Goal: Task Accomplishment & Management: Manage account settings

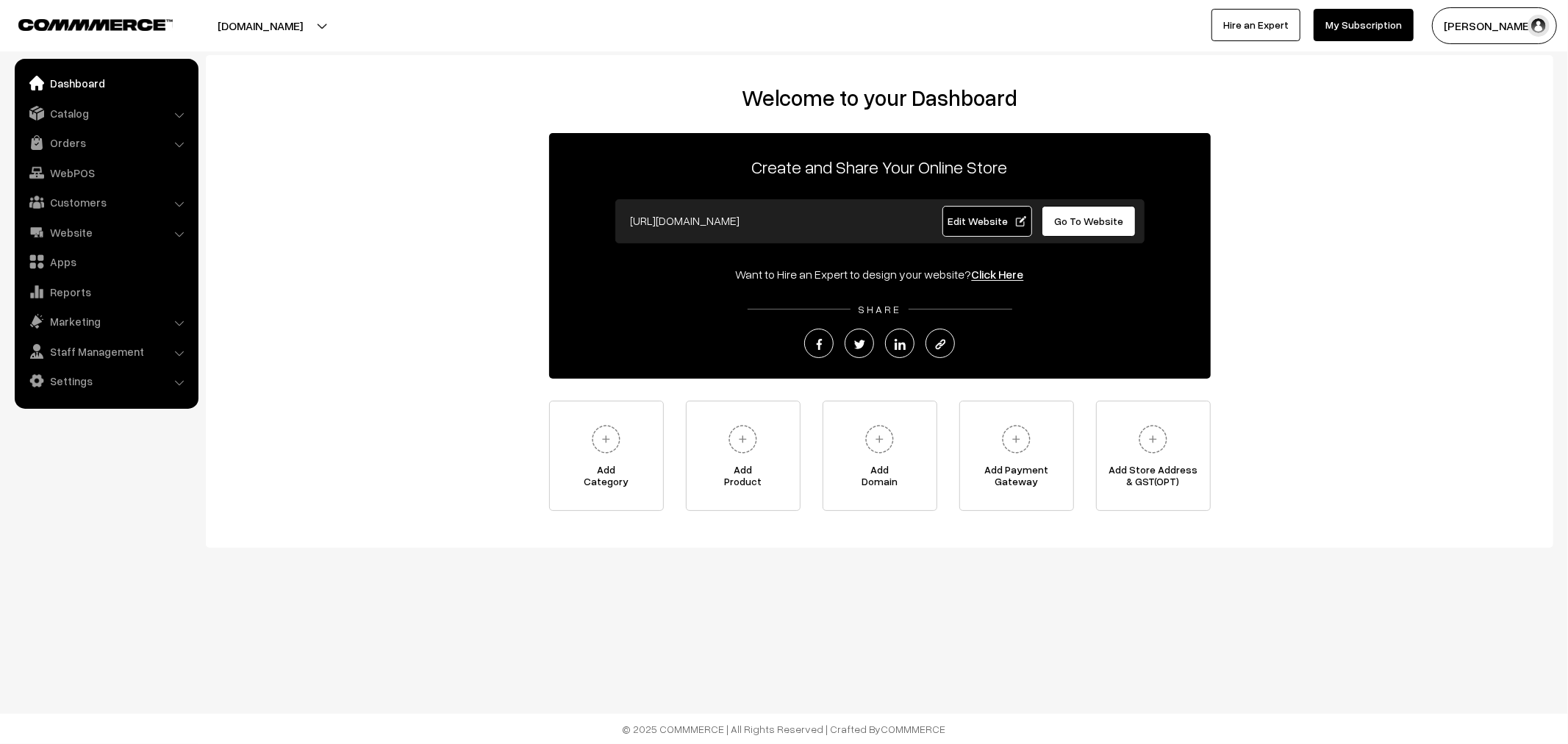
click at [76, 156] on ul "Dashboard Catalog" at bounding box center [107, 234] width 184 height 350
click at [78, 147] on link "Orders" at bounding box center [106, 143] width 175 height 27
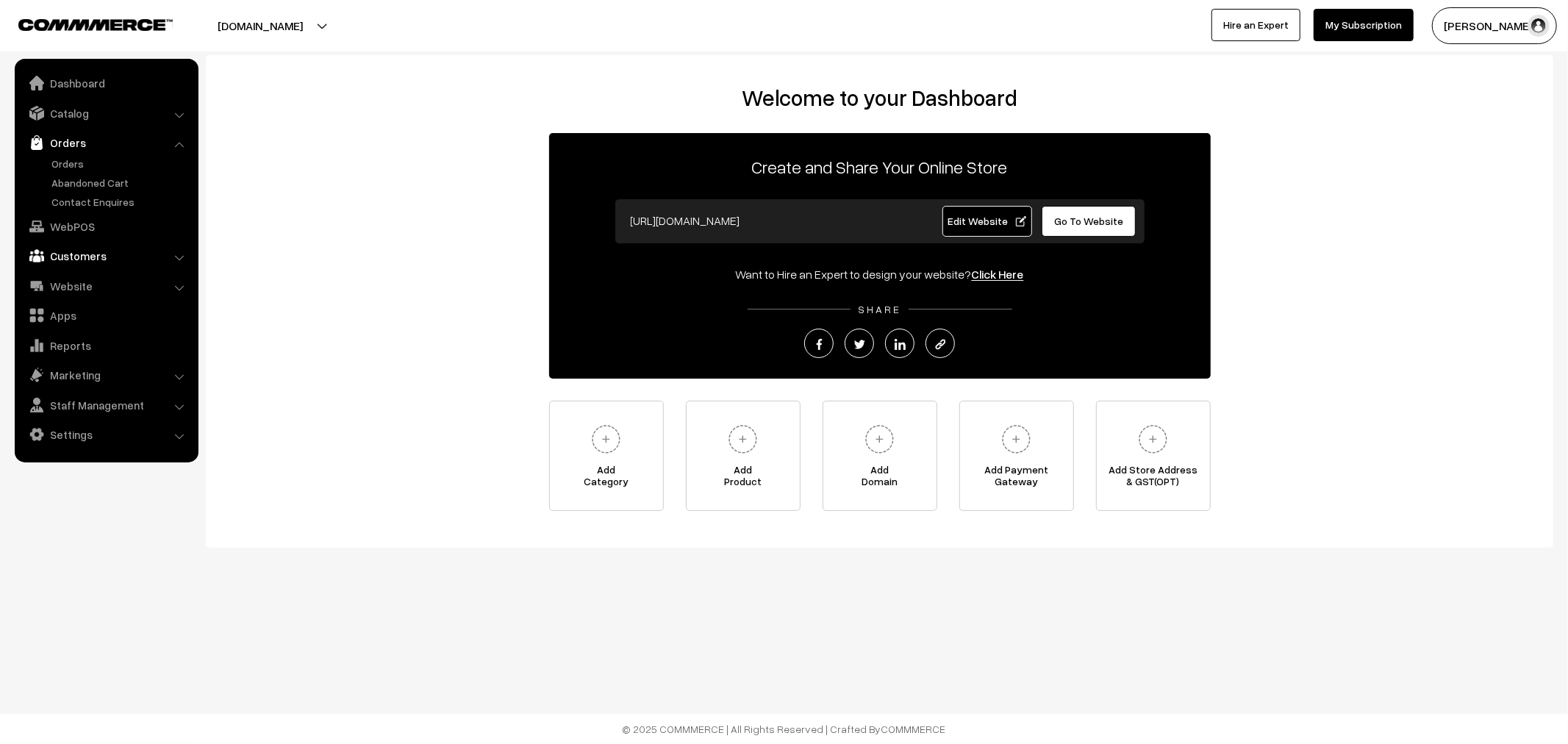
click at [70, 264] on link "Customers" at bounding box center [106, 255] width 175 height 27
click at [72, 226] on link "Customers" at bounding box center [121, 223] width 145 height 16
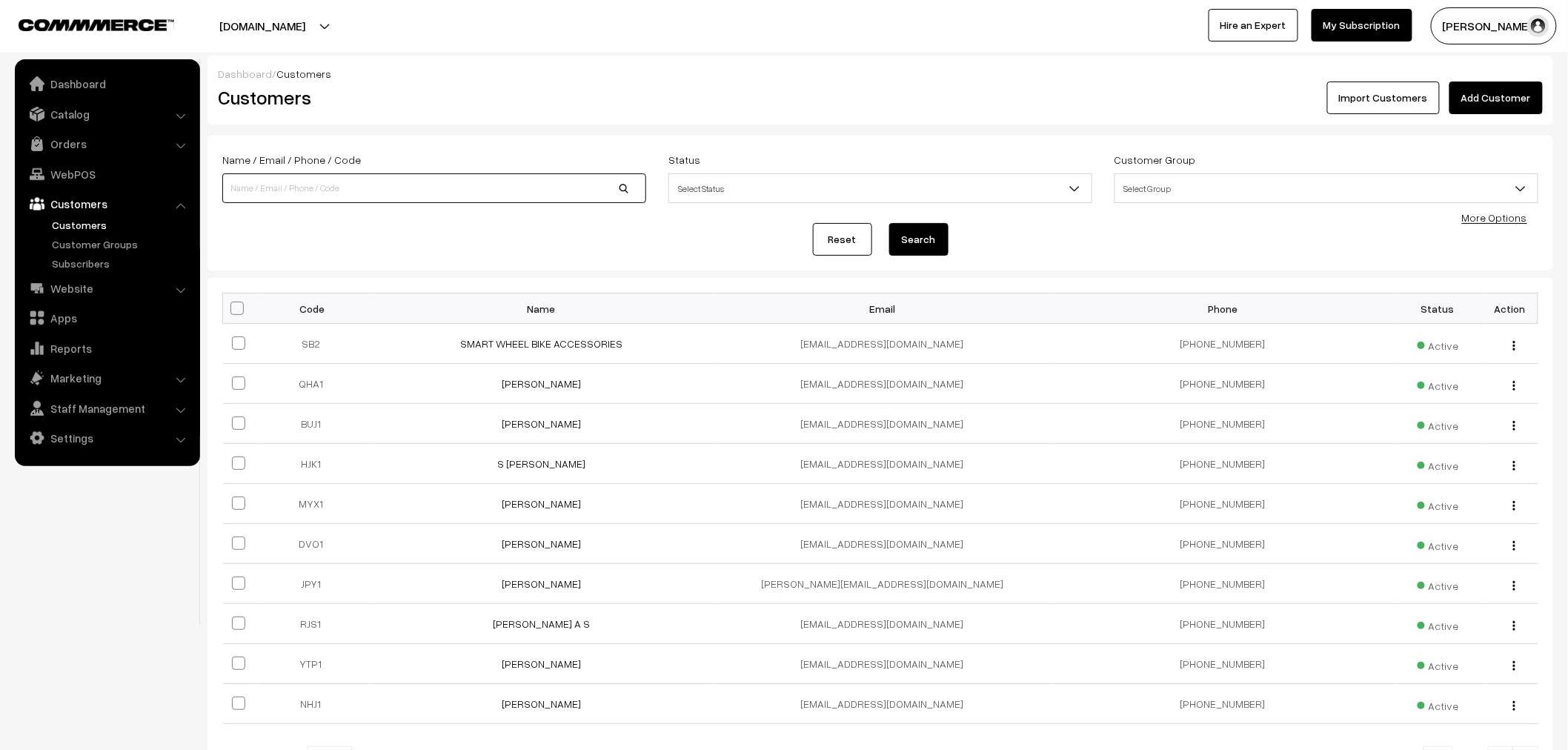
click at [407, 191] on input at bounding box center [434, 188] width 424 height 30
type input "("
type input "IND"
click at [889, 223] on button "Search" at bounding box center [919, 239] width 59 height 32
click at [937, 231] on button "Search" at bounding box center [919, 239] width 59 height 32
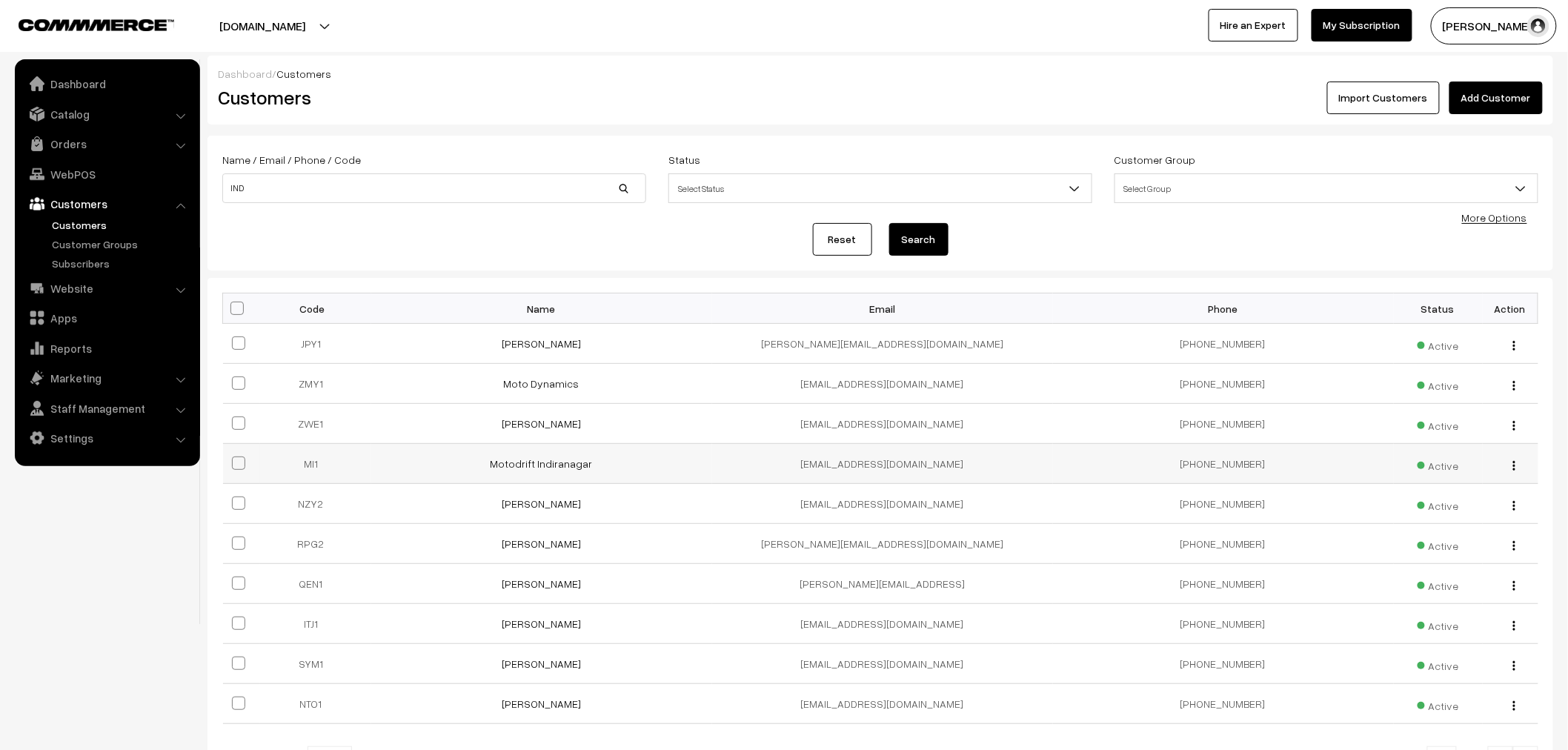
click at [1516, 461] on button "button" at bounding box center [1515, 465] width 4 height 12
click at [1441, 506] on link "Edit" at bounding box center [1448, 518] width 126 height 32
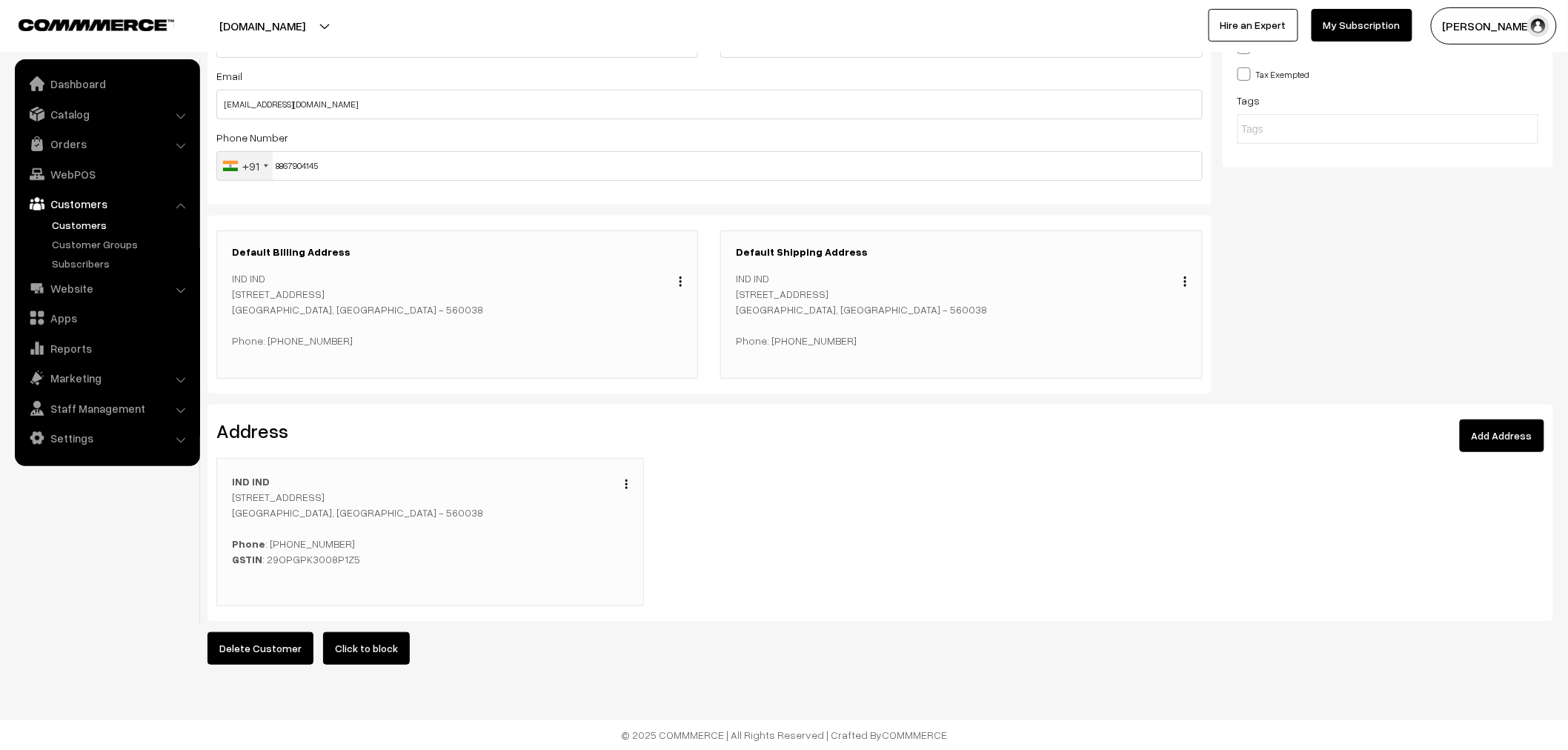
scroll to position [188, 0]
click at [627, 480] on img "button" at bounding box center [627, 485] width 2 height 9
click at [589, 497] on link "Edit" at bounding box center [561, 505] width 126 height 32
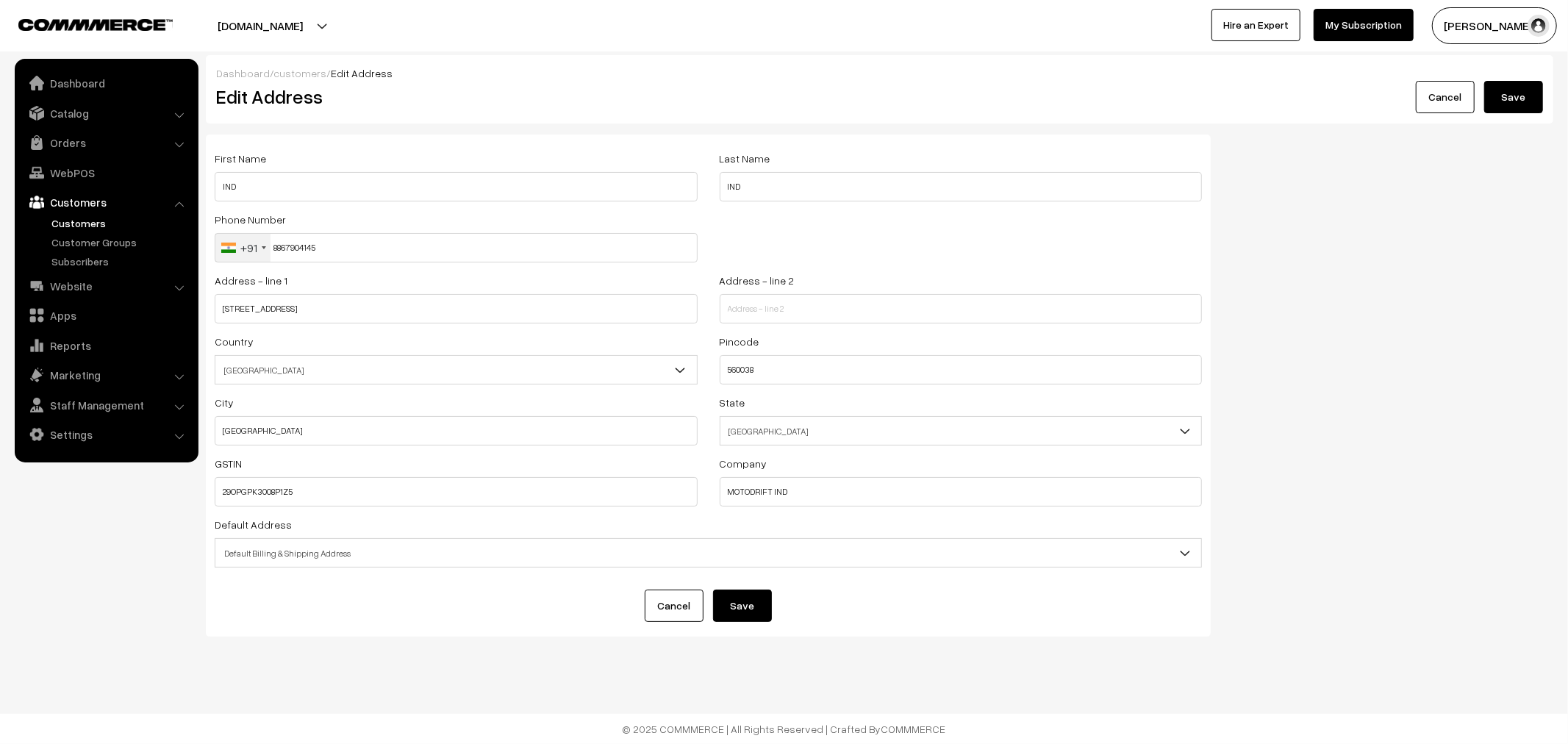
click at [1471, 97] on link "Cancel" at bounding box center [1446, 97] width 59 height 32
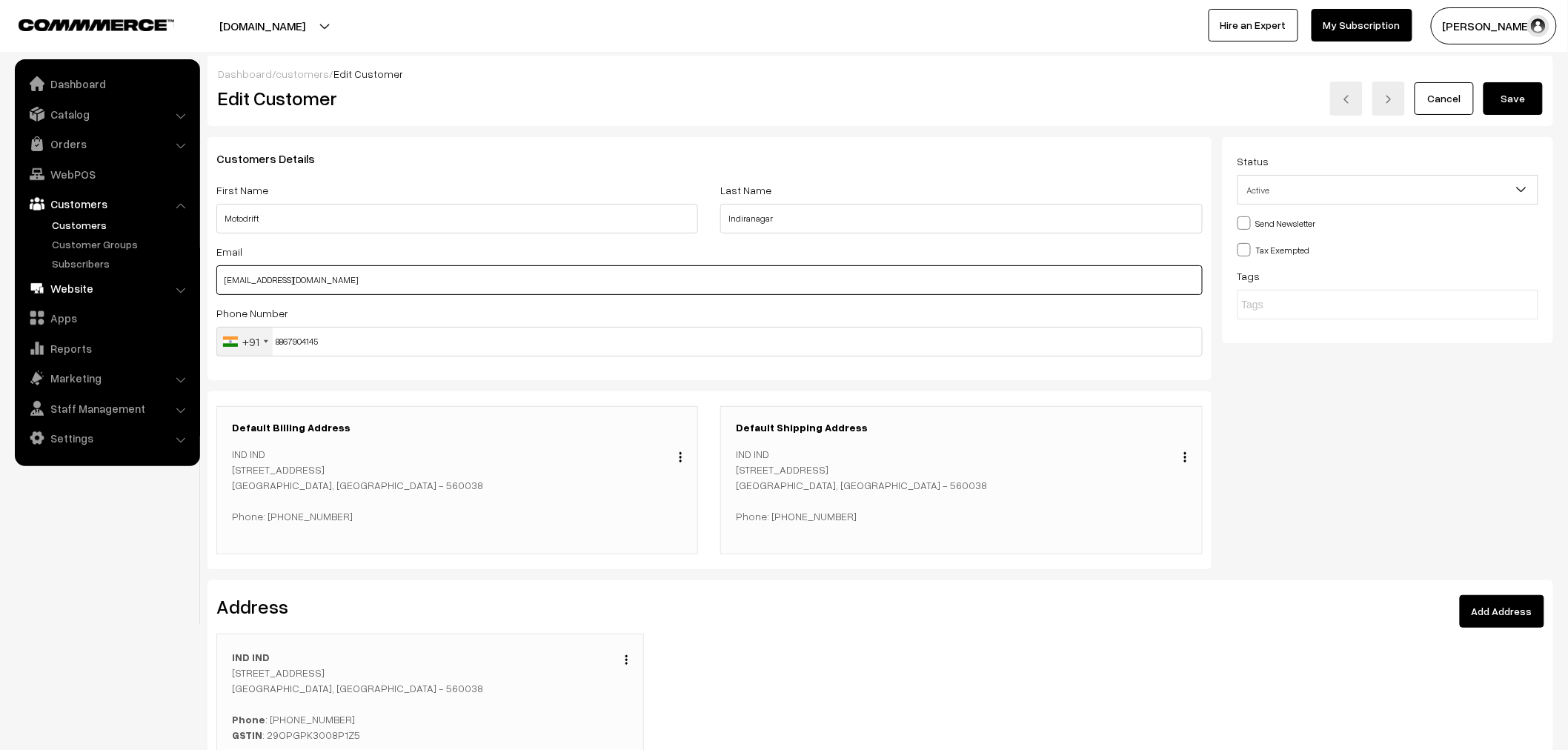
drag, startPoint x: 352, startPoint y: 285, endPoint x: 34, endPoint y: 293, distance: 318.1
click at [34, 293] on body "Thank you for showing interest. Our team will call you shortly. Close [DOMAIN_N…" at bounding box center [784, 462] width 1568 height 925
paste input "Indiranagar"
type input "[EMAIL_ADDRESS][DOMAIN_NAME]"
click at [1513, 109] on button "Save" at bounding box center [1513, 98] width 59 height 32
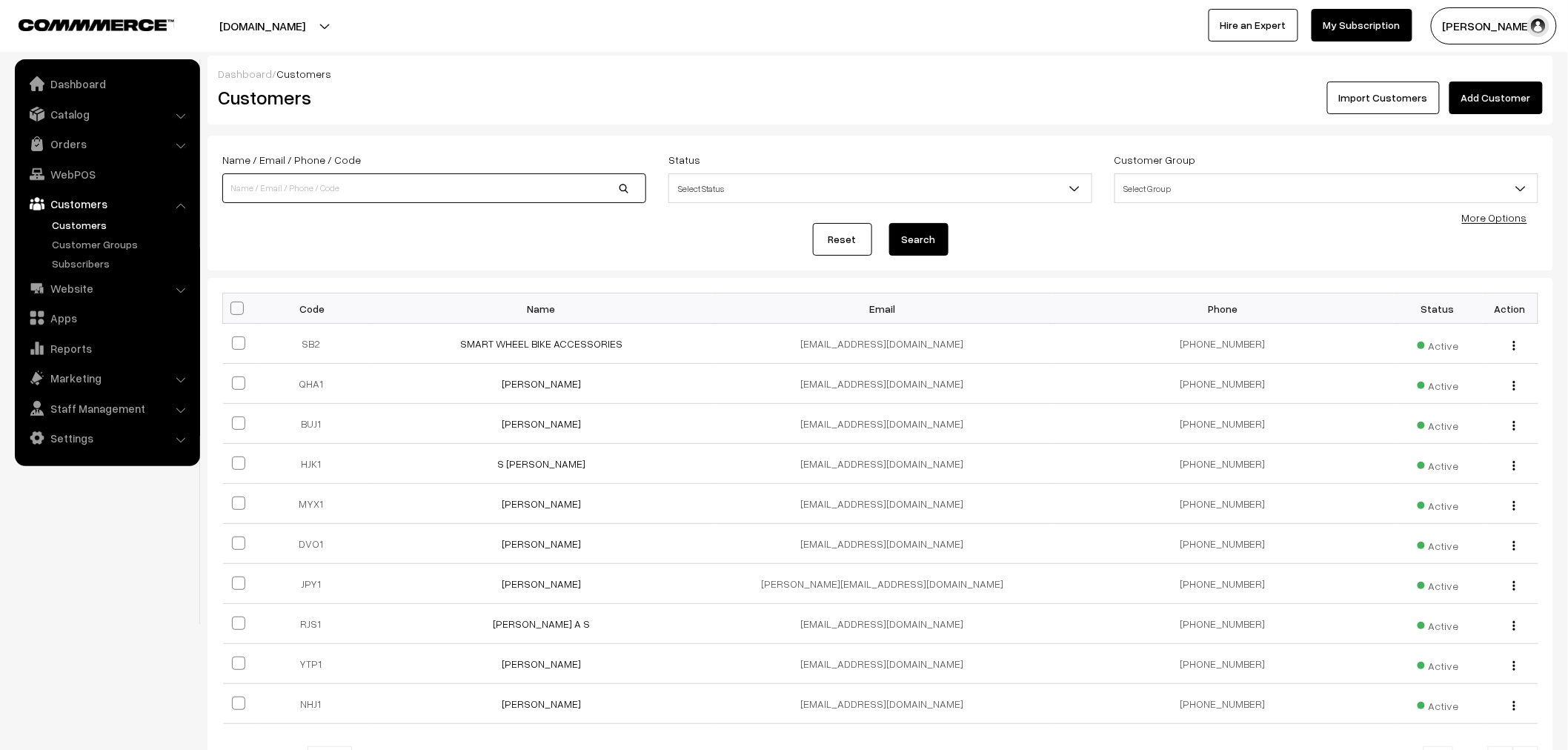
click at [428, 184] on input at bounding box center [434, 188] width 424 height 30
type input "motodrift"
click at [889, 223] on button "Search" at bounding box center [919, 239] width 59 height 32
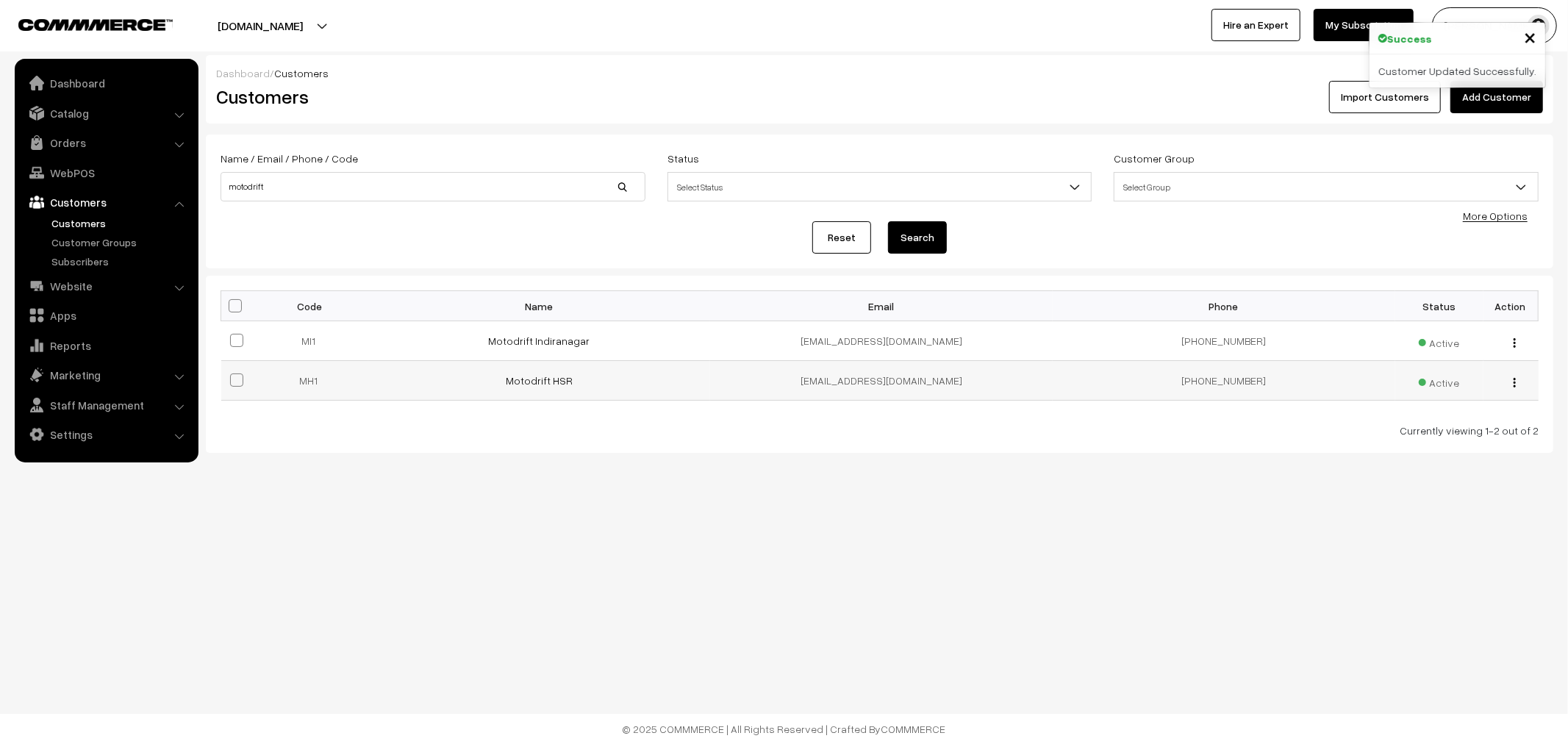
click at [1509, 388] on div "view Edit Delete" at bounding box center [1511, 380] width 38 height 16
click at [1512, 389] on td "view Edit Delete" at bounding box center [1511, 380] width 55 height 40
click at [1514, 387] on img "button" at bounding box center [1515, 382] width 2 height 9
click at [1456, 428] on link "Edit" at bounding box center [1449, 435] width 125 height 32
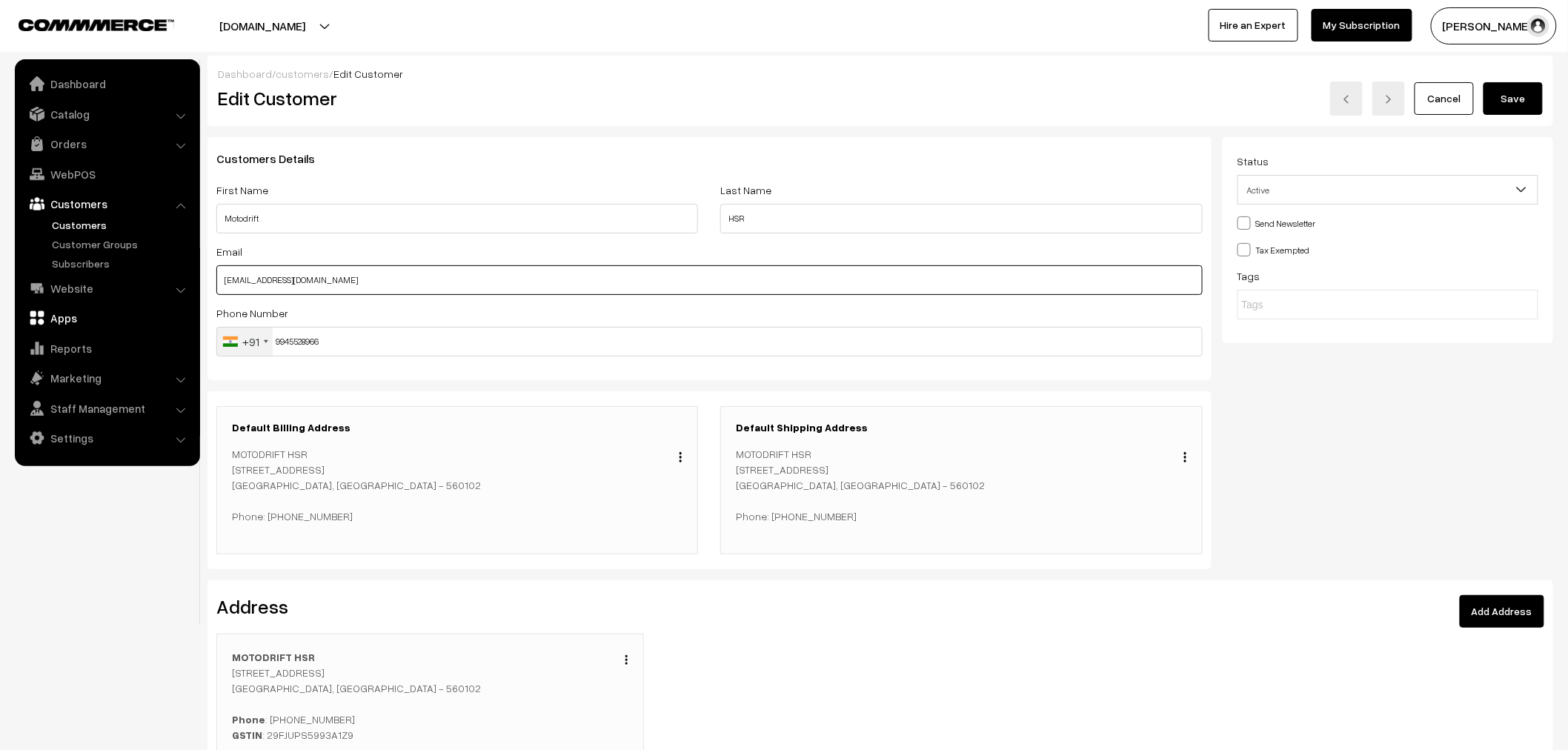
drag, startPoint x: 351, startPoint y: 268, endPoint x: 83, endPoint y: 314, distance: 271.9
click at [83, 314] on body "Thank you for showing interest. Our team will call you shortly. Close [DOMAIN_N…" at bounding box center [784, 462] width 1568 height 925
paste input "[EMAIL_ADDRESS][DOMAIN_NAME]"
type input "[EMAIL_ADDRESS][DOMAIN_NAME]"
click at [1523, 102] on button "Save" at bounding box center [1513, 98] width 59 height 32
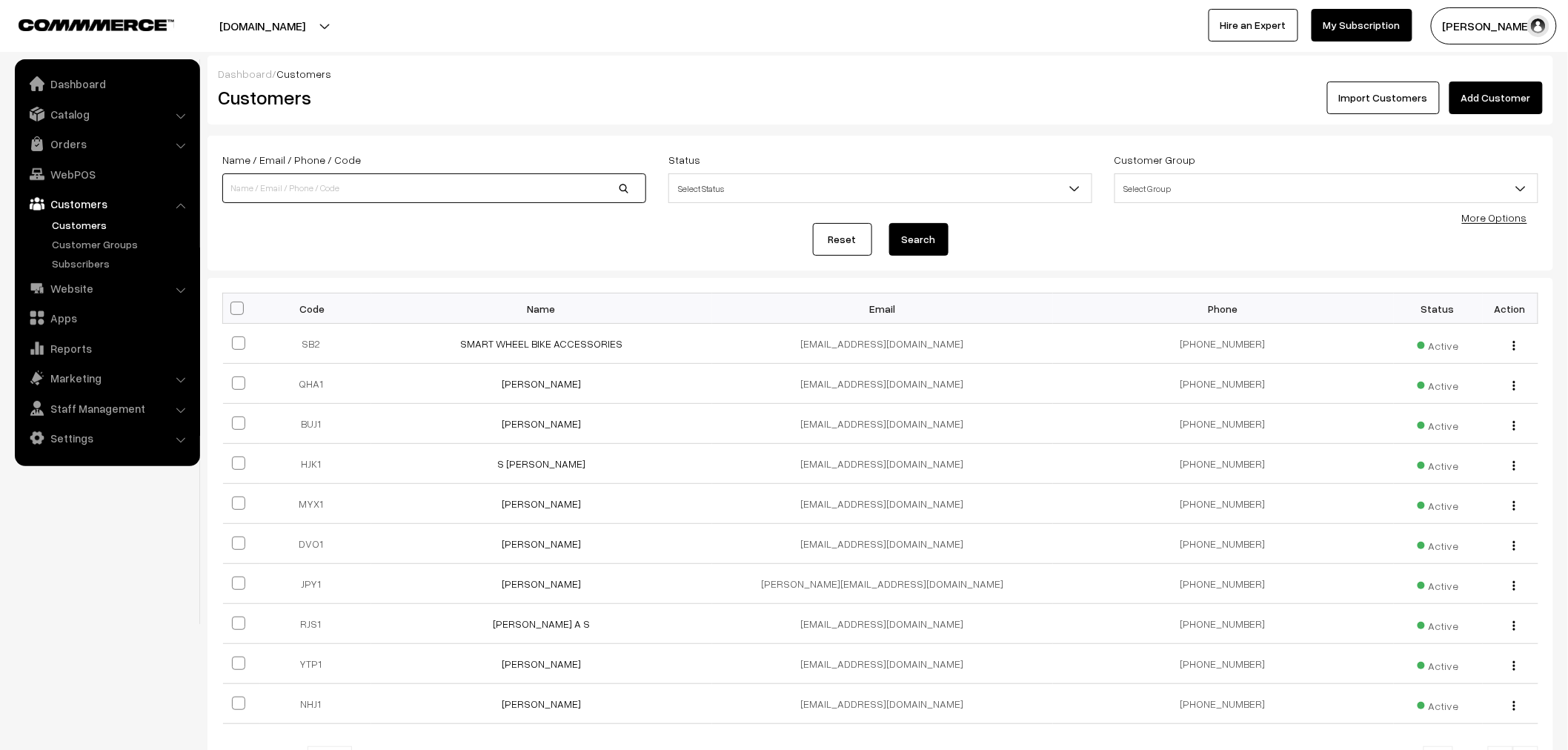
click at [414, 182] on input at bounding box center [434, 188] width 424 height 30
type input "motodrift"
click at [889, 223] on button "Search" at bounding box center [919, 239] width 59 height 32
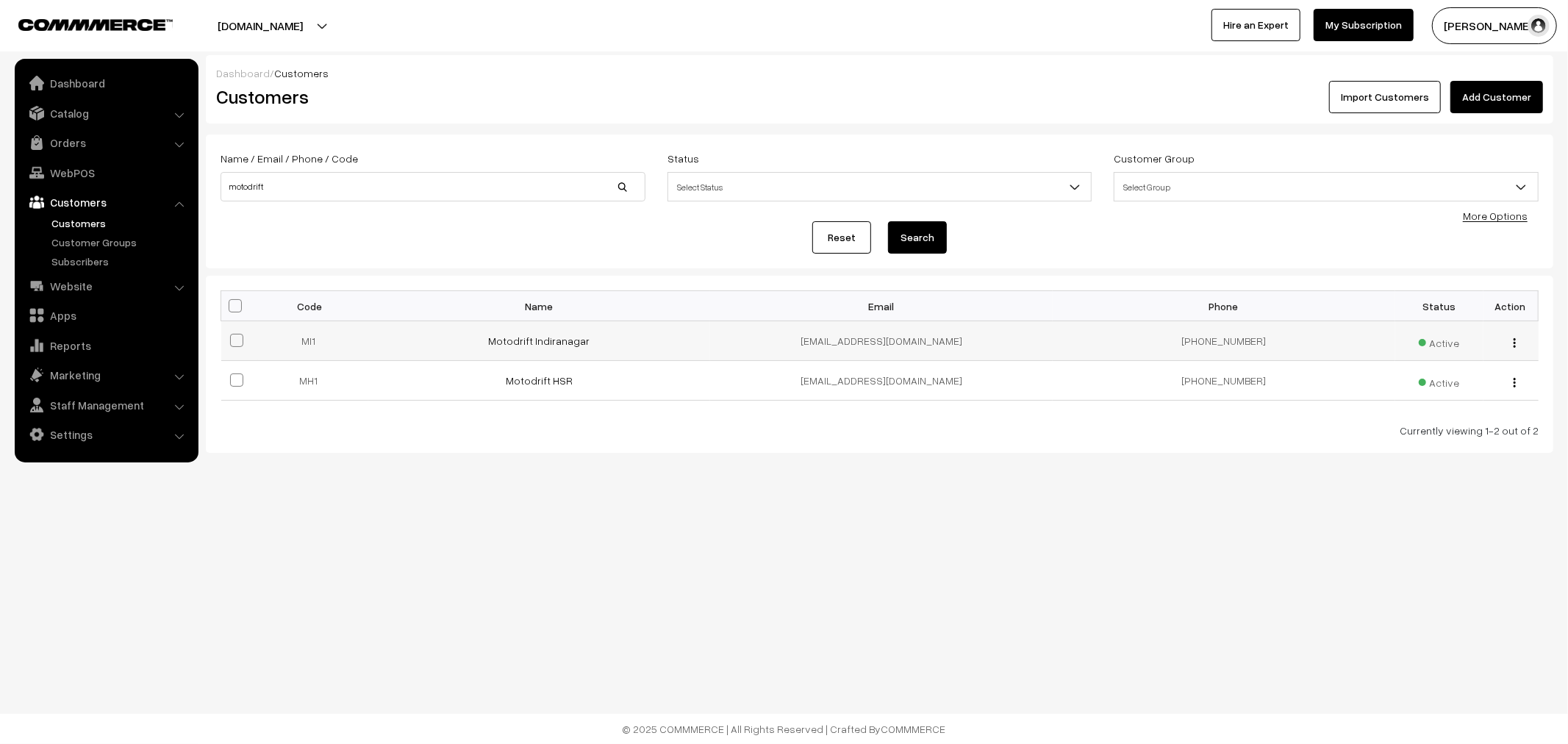
drag, startPoint x: 1022, startPoint y: 401, endPoint x: 469, endPoint y: 327, distance: 557.9
click at [469, 327] on tbody "MI1 Motodrift Indiranagar [EMAIL_ADDRESS][DOMAIN_NAME] [PHONE_NUMBER] Active" at bounding box center [879, 361] width 1318 height 79
drag, startPoint x: 731, startPoint y: 422, endPoint x: 738, endPoint y: 427, distance: 8.6
click at [731, 423] on div "Bulk Options Make all Active Make all Inactive Block all Customers Unblock all …" at bounding box center [880, 364] width 1318 height 147
click at [64, 136] on link "Orders" at bounding box center [106, 143] width 175 height 27
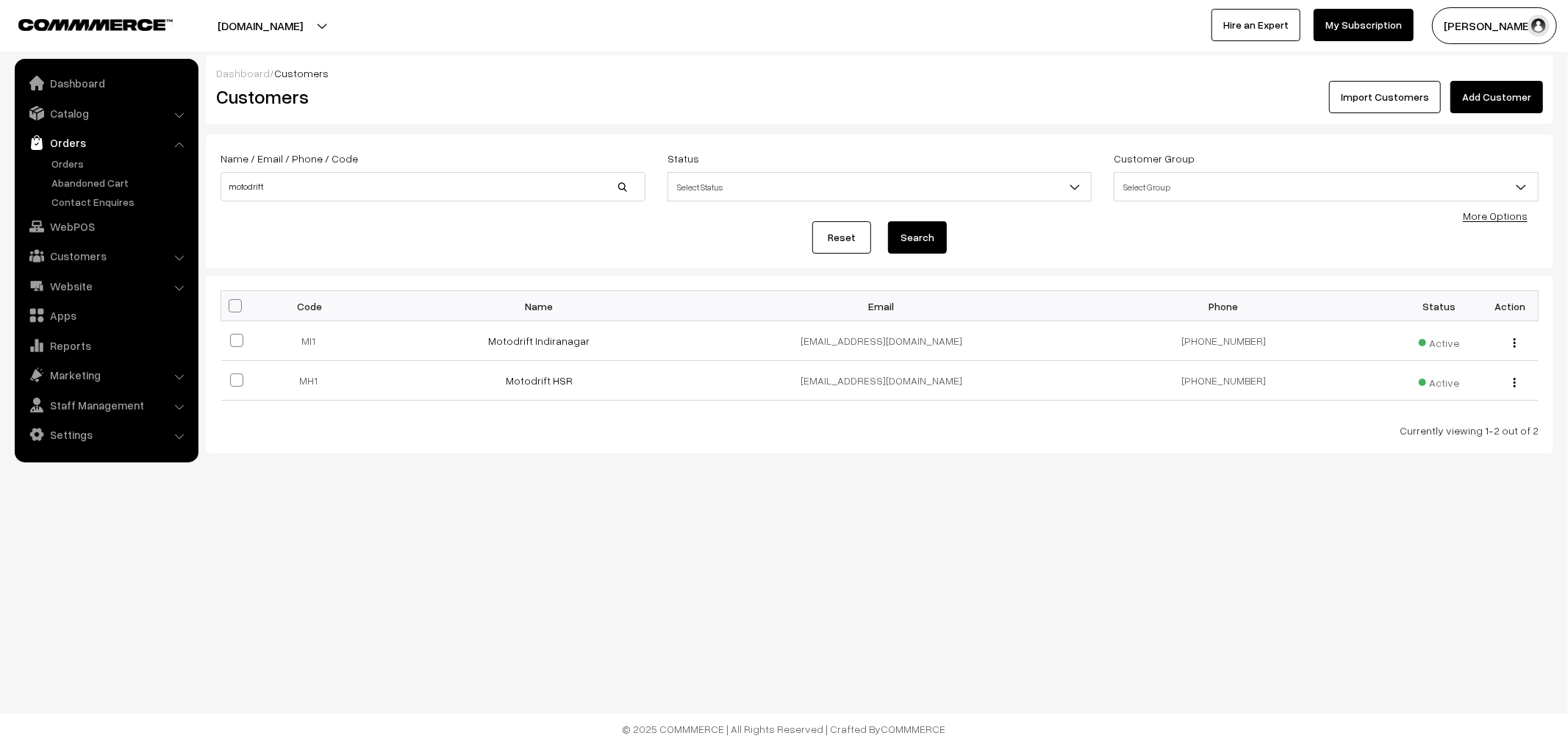
click at [66, 155] on link "Orders" at bounding box center [106, 143] width 175 height 27
click at [69, 157] on link "Orders" at bounding box center [121, 163] width 145 height 16
